Goal: Task Accomplishment & Management: Manage account settings

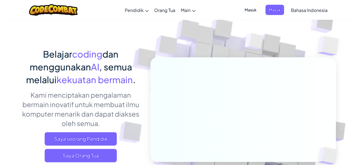
scroll to position [28, 0]
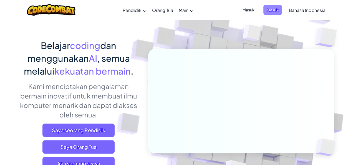
click at [269, 9] on span "Masuk" at bounding box center [273, 10] width 19 height 10
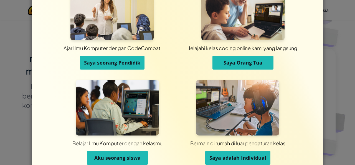
click at [112, 63] on span "Saya seorang Pendidik" at bounding box center [112, 62] width 56 height 7
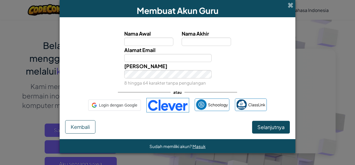
scroll to position [0, 0]
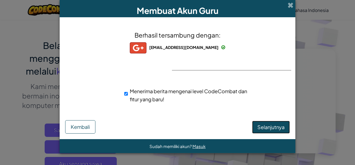
click at [270, 125] on span "Selanjutnya" at bounding box center [271, 127] width 27 height 6
select select "[GEOGRAPHIC_DATA]"
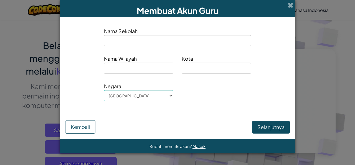
click at [182, 41] on input at bounding box center [177, 40] width 147 height 11
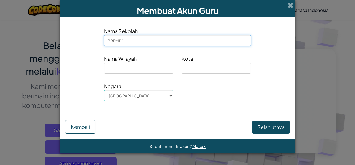
click at [126, 42] on input "BBPMP`" at bounding box center [177, 40] width 147 height 11
type input "BBPMP [GEOGRAPHIC_DATA]"
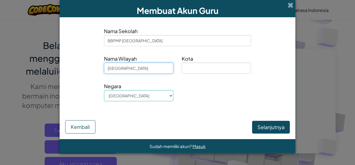
type input "[GEOGRAPHIC_DATA]"
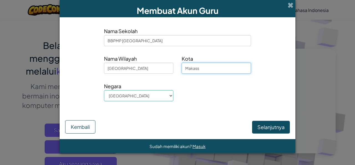
type input "Makassar"
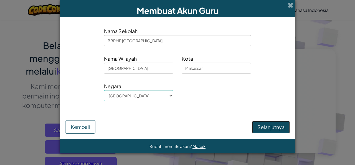
click at [274, 129] on button "Selanjutnya" at bounding box center [271, 127] width 38 height 13
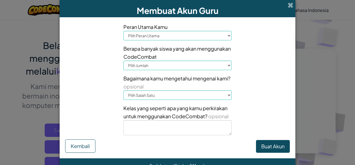
click at [195, 35] on select "Pilih Peran Utama Kepala Sekolah Orang Tua Koordinator Teknologi Guru Spesialis…" at bounding box center [178, 35] width 108 height 9
select select "Teacher"
click at [124, 31] on select "Pilih Peran Utama Kepala Sekolah Orang Tua Koordinator Teknologi Guru Spesialis…" at bounding box center [178, 35] width 108 height 9
click at [173, 65] on select "Pilih Jumlah 1-10 11-50 [PHONE_NUMBER] [PHONE_NUMBER] 1000+" at bounding box center [178, 65] width 108 height 9
select select "51-100"
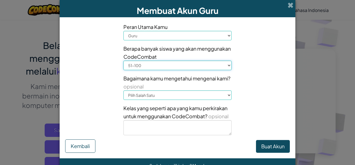
click at [124, 61] on select "Pilih Jumlah 1-10 11-50 [PHONE_NUMBER] [PHONE_NUMBER] 1000+" at bounding box center [178, 65] width 108 height 9
click at [223, 95] on select "Pilih Salah Satu Konferensi (misalnya ISTE) [DOMAIN_NAME][URL] of Code Guru Adm…" at bounding box center [178, 94] width 108 height 9
select select "Other"
click at [124, 90] on select "Pilih Salah Satu Konferensi (misalnya ISTE) [DOMAIN_NAME][URL] of Code Guru Adm…" at bounding box center [178, 94] width 108 height 9
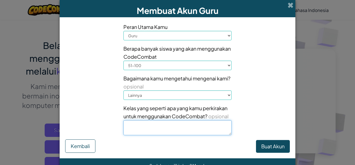
click at [202, 129] on textarea at bounding box center [178, 127] width 108 height 15
type textarea "Guru TIK"
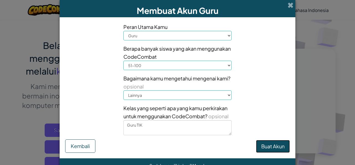
click at [263, 144] on button "Buat Akun" at bounding box center [273, 146] width 34 height 13
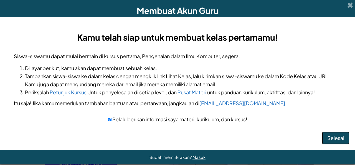
click at [332, 139] on button "Selesai" at bounding box center [335, 137] width 27 height 13
click at [331, 138] on button "Selesai" at bounding box center [335, 137] width 27 height 13
click at [348, 5] on span at bounding box center [351, 5] width 6 height 6
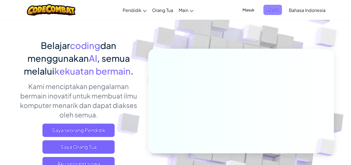
click at [270, 11] on span "Masuk" at bounding box center [273, 10] width 19 height 10
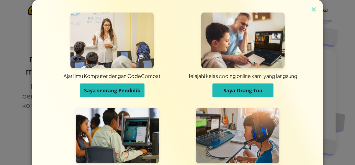
click at [114, 90] on span "Saya seorang Pendidik" at bounding box center [112, 90] width 56 height 7
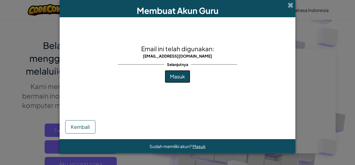
click at [177, 76] on span "Masuk" at bounding box center [177, 76] width 15 height 6
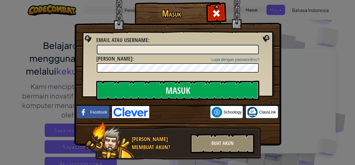
click at [162, 47] on input "Email atau username :" at bounding box center [178, 49] width 162 height 9
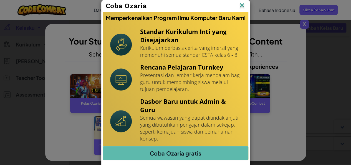
click at [240, 4] on img at bounding box center [242, 6] width 7 height 8
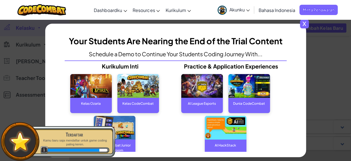
click at [307, 26] on span "x" at bounding box center [304, 23] width 9 height 9
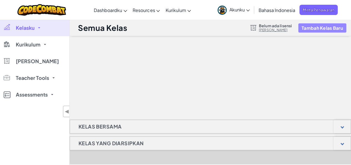
click at [326, 28] on button "Tambah Kelas Baru" at bounding box center [323, 27] width 48 height 9
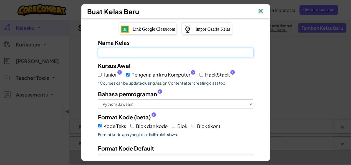
click at [121, 51] on input "Nama Kelas Kolom ini wajib diisi" at bounding box center [176, 52] width 156 height 9
type input "Kelas Coding"
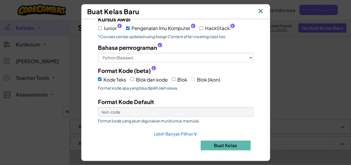
scroll to position [47, 0]
click at [217, 142] on button "Buat Kelas" at bounding box center [226, 145] width 50 height 10
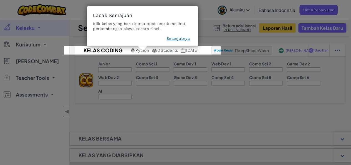
drag, startPoint x: 176, startPoint y: 38, endPoint x: 196, endPoint y: 42, distance: 20.4
click at [176, 39] on button "Selanjutnya" at bounding box center [178, 39] width 23 height 6
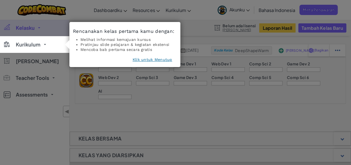
click at [159, 59] on button "Klik untuk Menutup" at bounding box center [153, 60] width 40 height 6
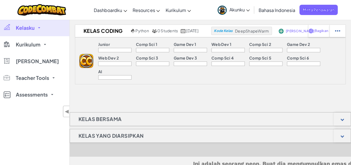
scroll to position [0, 0]
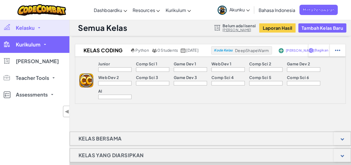
click at [44, 48] on link "Kurikulum" at bounding box center [34, 44] width 69 height 17
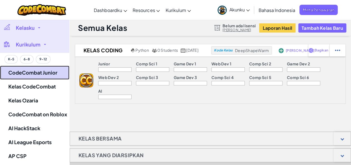
click at [43, 74] on link "CodeCombat Junior" at bounding box center [34, 73] width 69 height 14
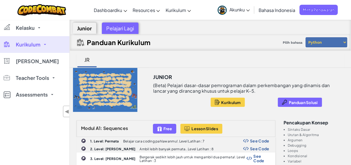
scroll to position [28, 0]
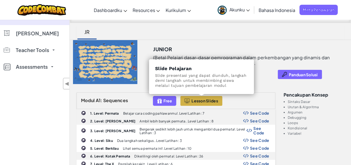
click at [202, 100] on span "Lesson Slides" at bounding box center [205, 100] width 27 height 4
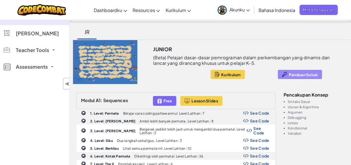
click at [299, 74] on span "Panduan Solusi" at bounding box center [303, 74] width 29 height 4
